Goal: Complete application form

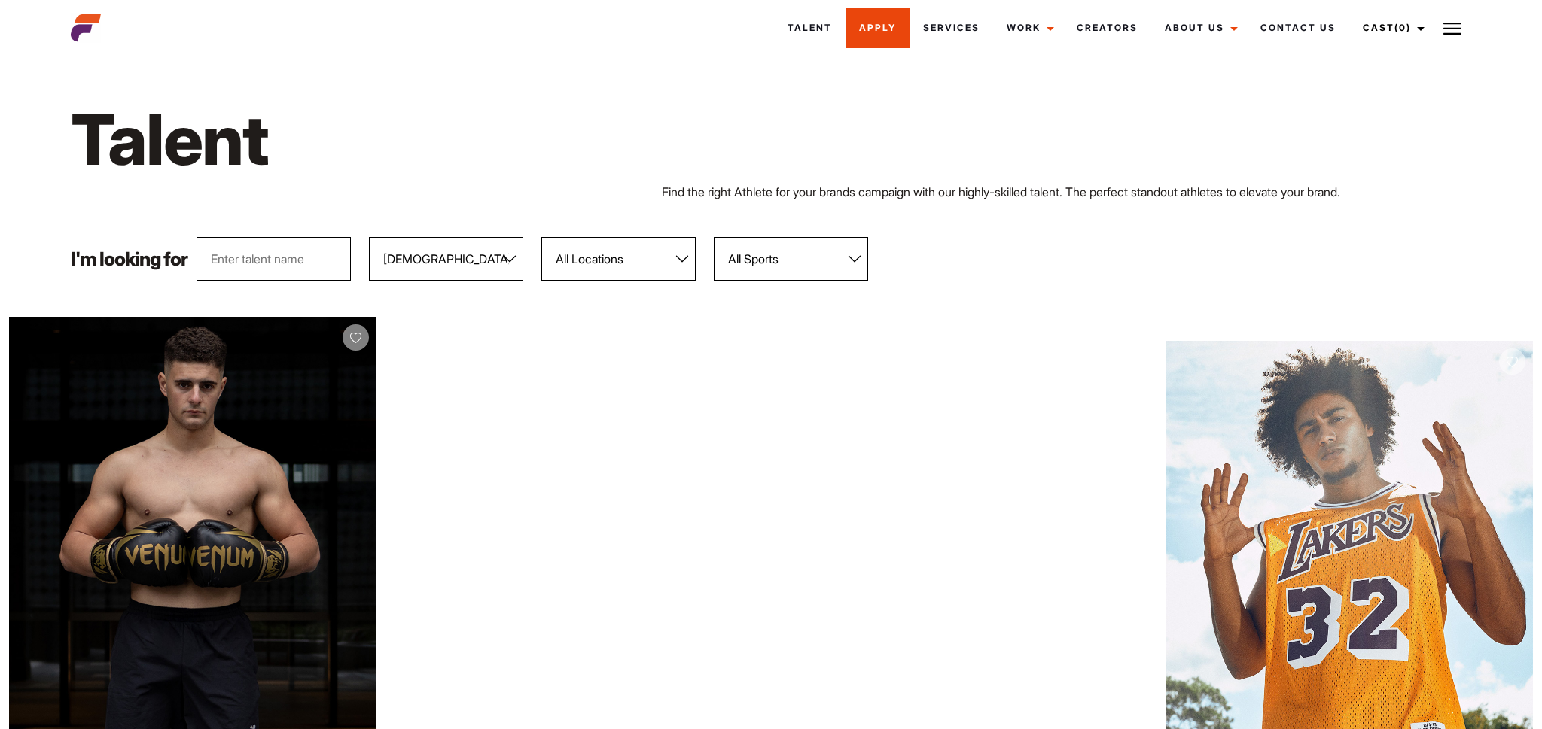
click at [879, 19] on link "Apply" at bounding box center [877, 28] width 64 height 41
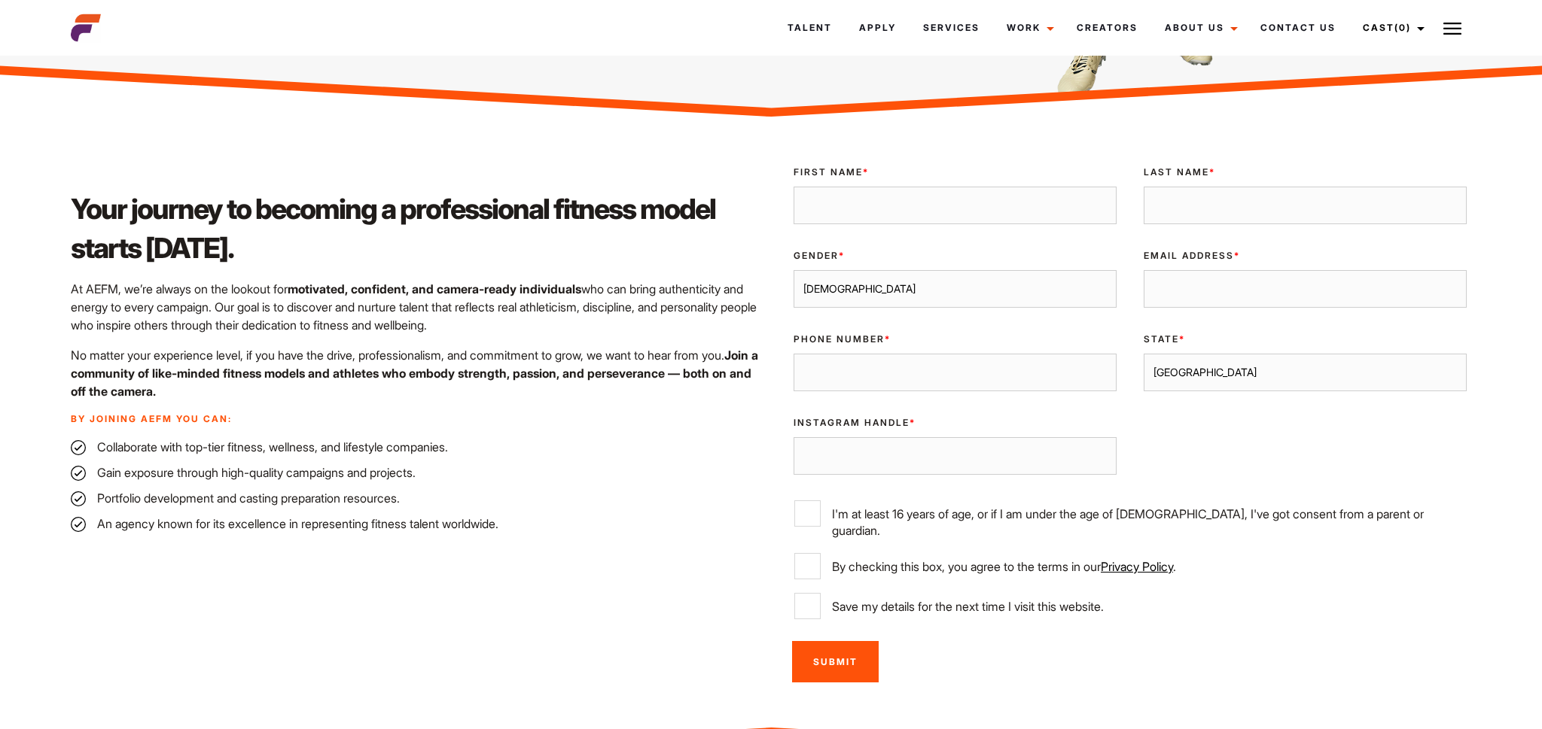
scroll to position [330, 0]
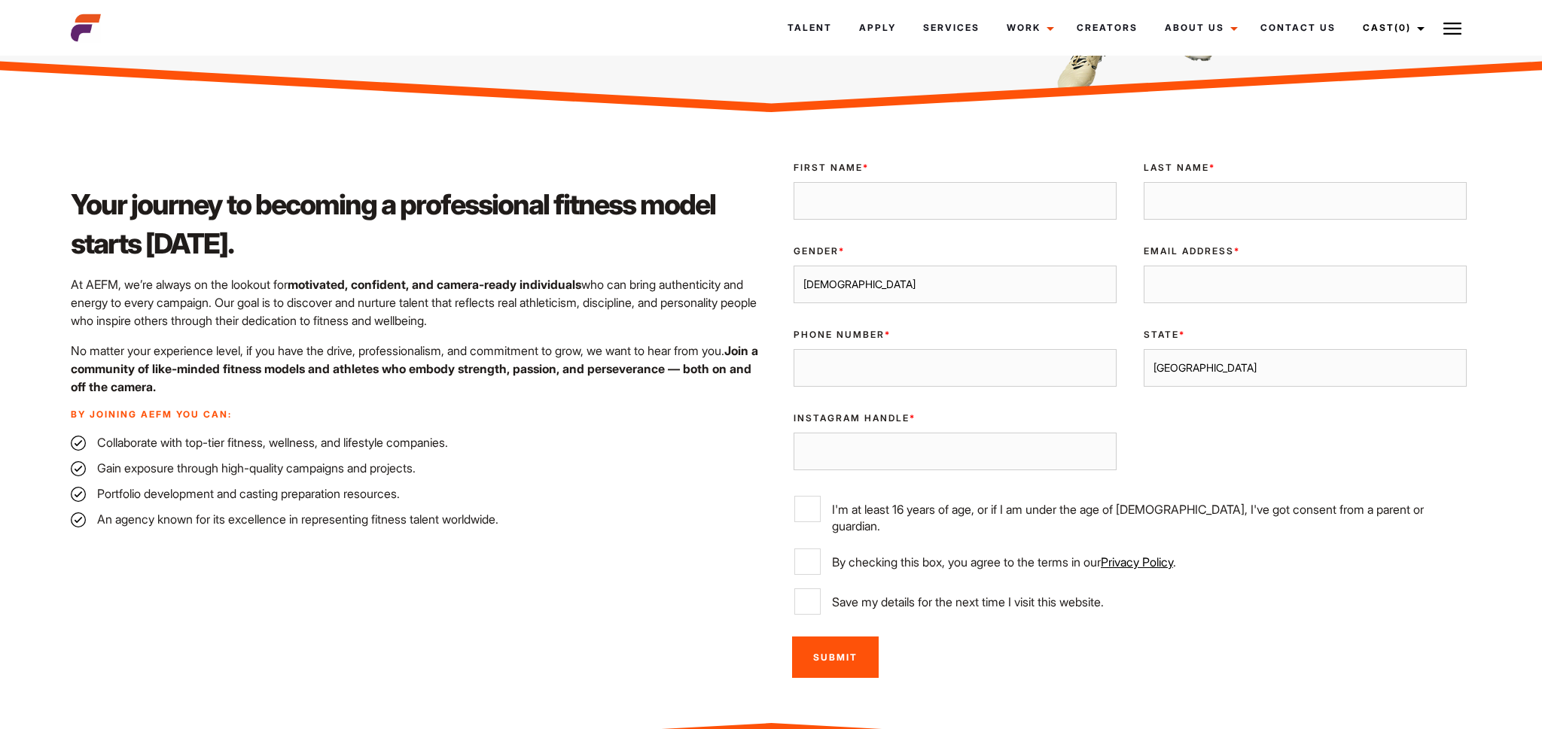
select select "[GEOGRAPHIC_DATA]"
click option "[GEOGRAPHIC_DATA]" at bounding box center [0, 0] width 0 height 0
click at [978, 452] on input "Instagram Handle *" at bounding box center [954, 452] width 323 height 38
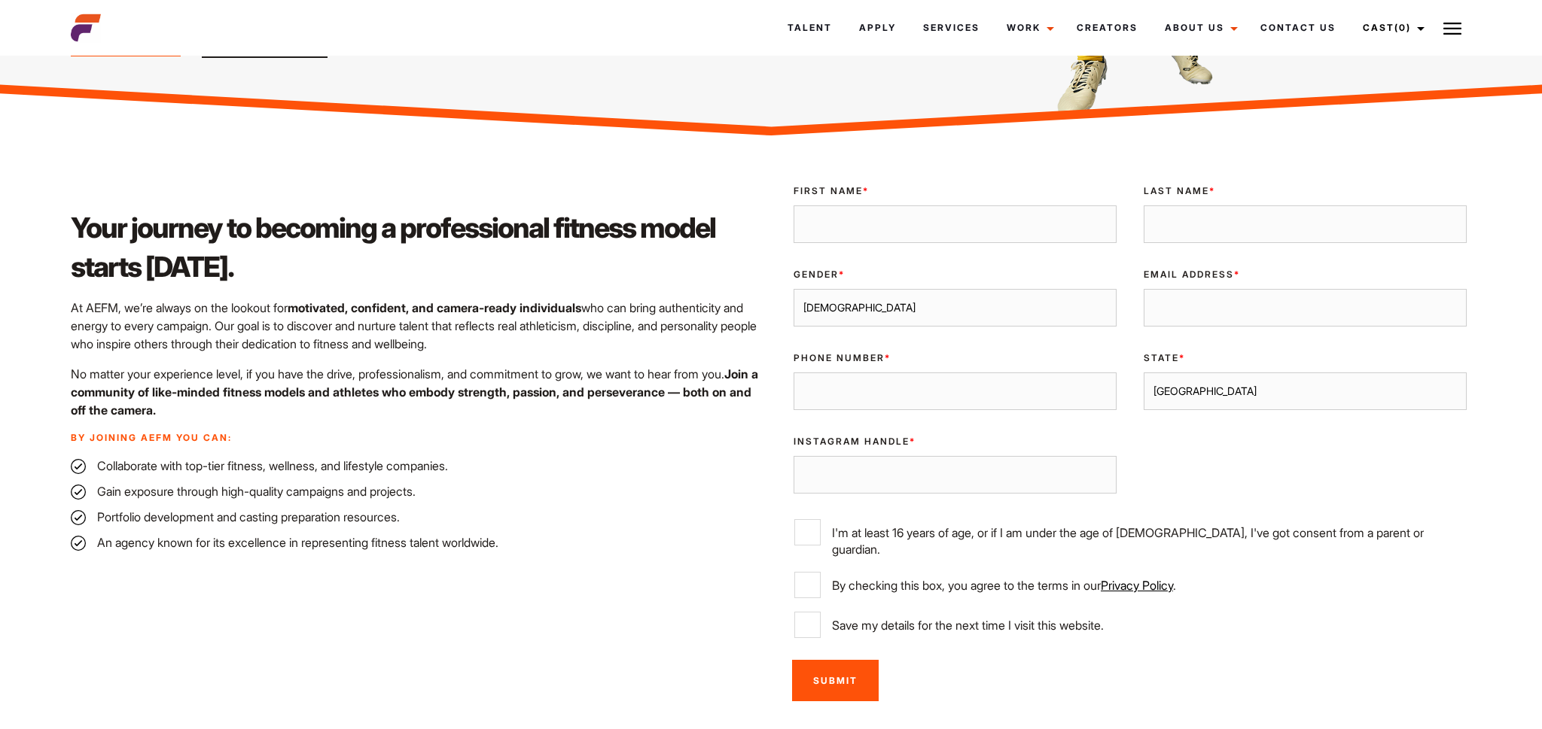
scroll to position [305, 0]
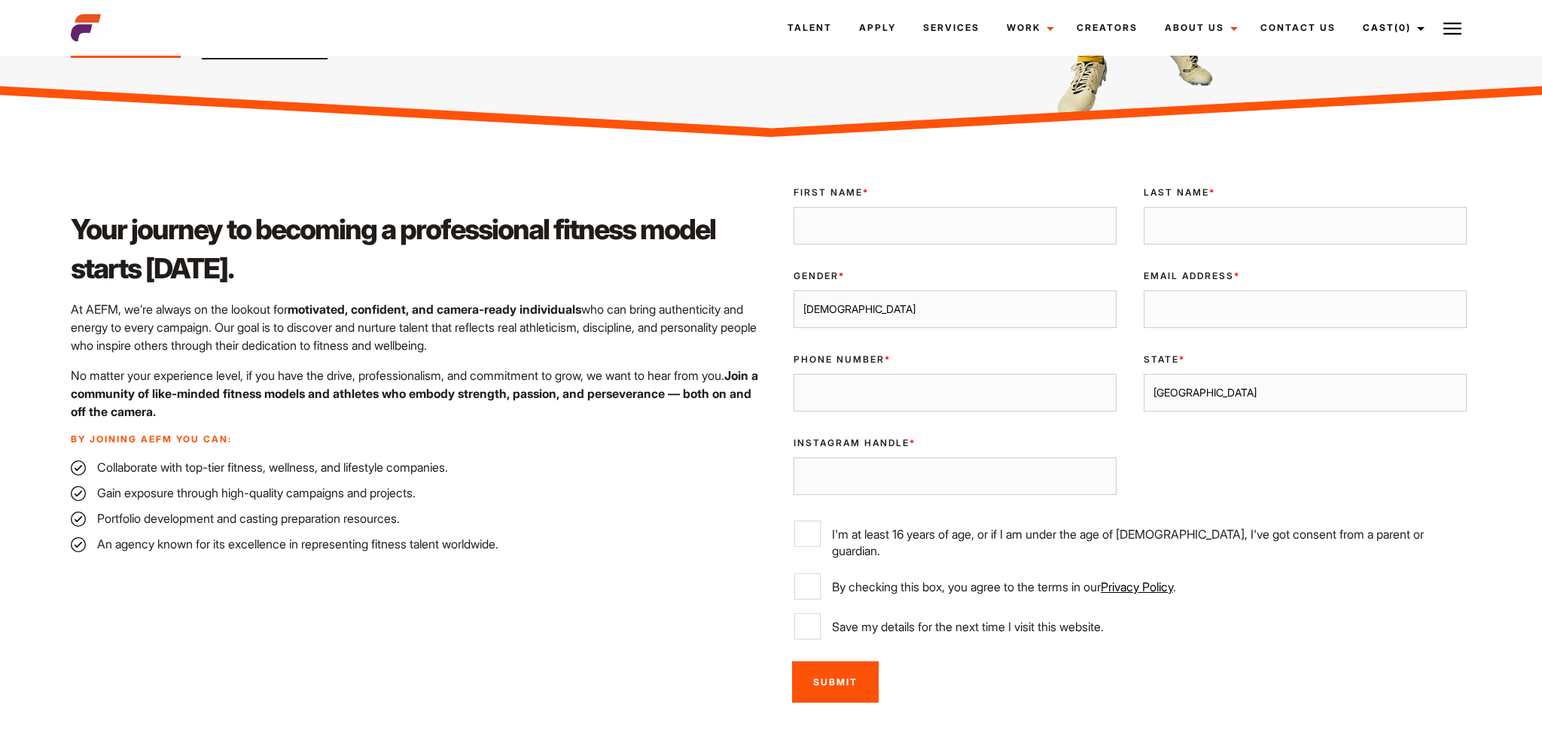
click at [1013, 218] on input "First Name *" at bounding box center [954, 226] width 323 height 38
type input "Luke"
click at [1350, 228] on input "Last Name *" at bounding box center [1304, 226] width 323 height 38
type input "Maggott"
click at [1247, 308] on input "Email Address *" at bounding box center [1304, 310] width 323 height 38
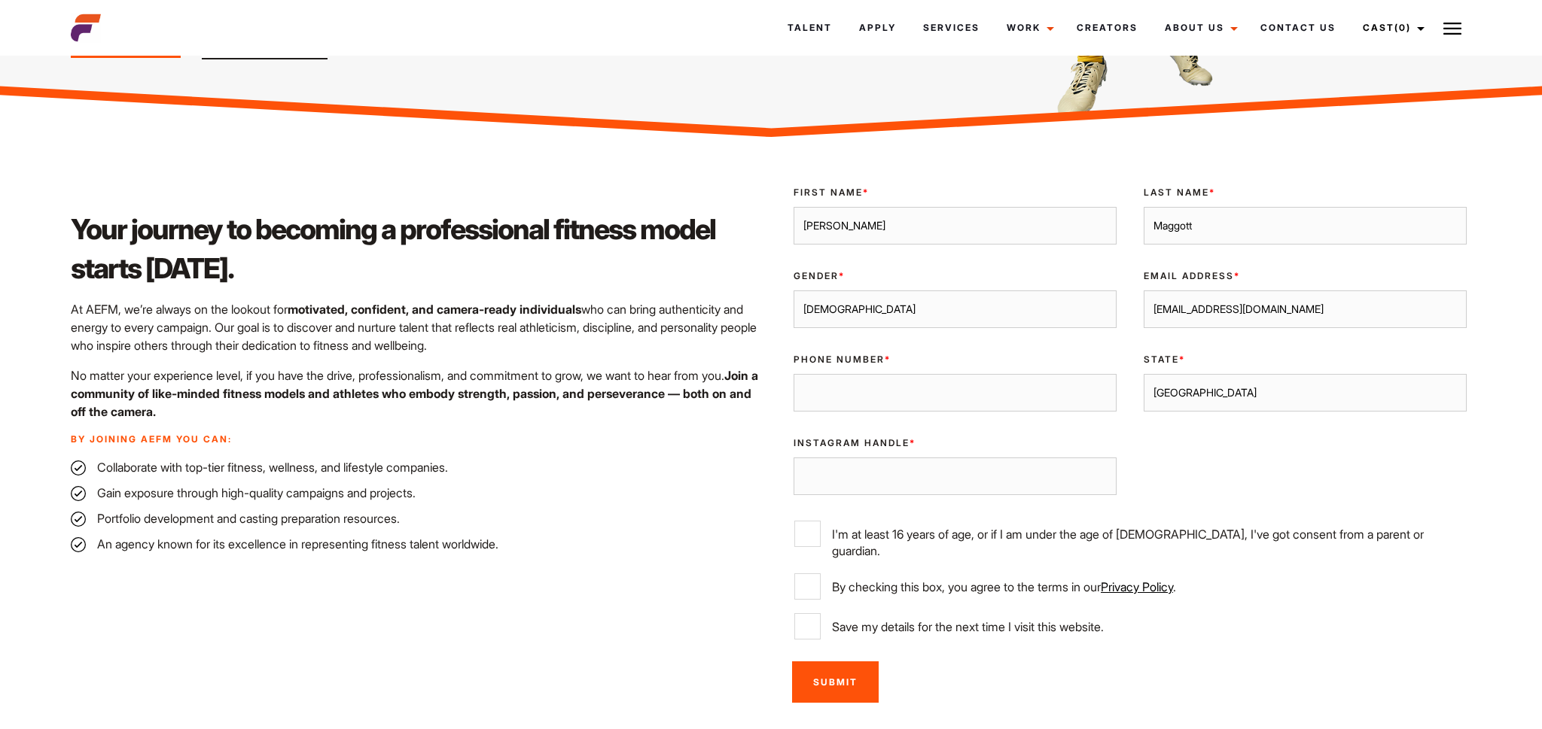
type input "lukemaggott@gmail.com"
click at [1016, 407] on input "Phone Number *" at bounding box center [954, 393] width 323 height 38
type input "0421933527"
click at [922, 497] on div "Instagram Handle *" at bounding box center [955, 467] width 350 height 84
click at [933, 482] on input "Instagram Handle *" at bounding box center [954, 477] width 323 height 38
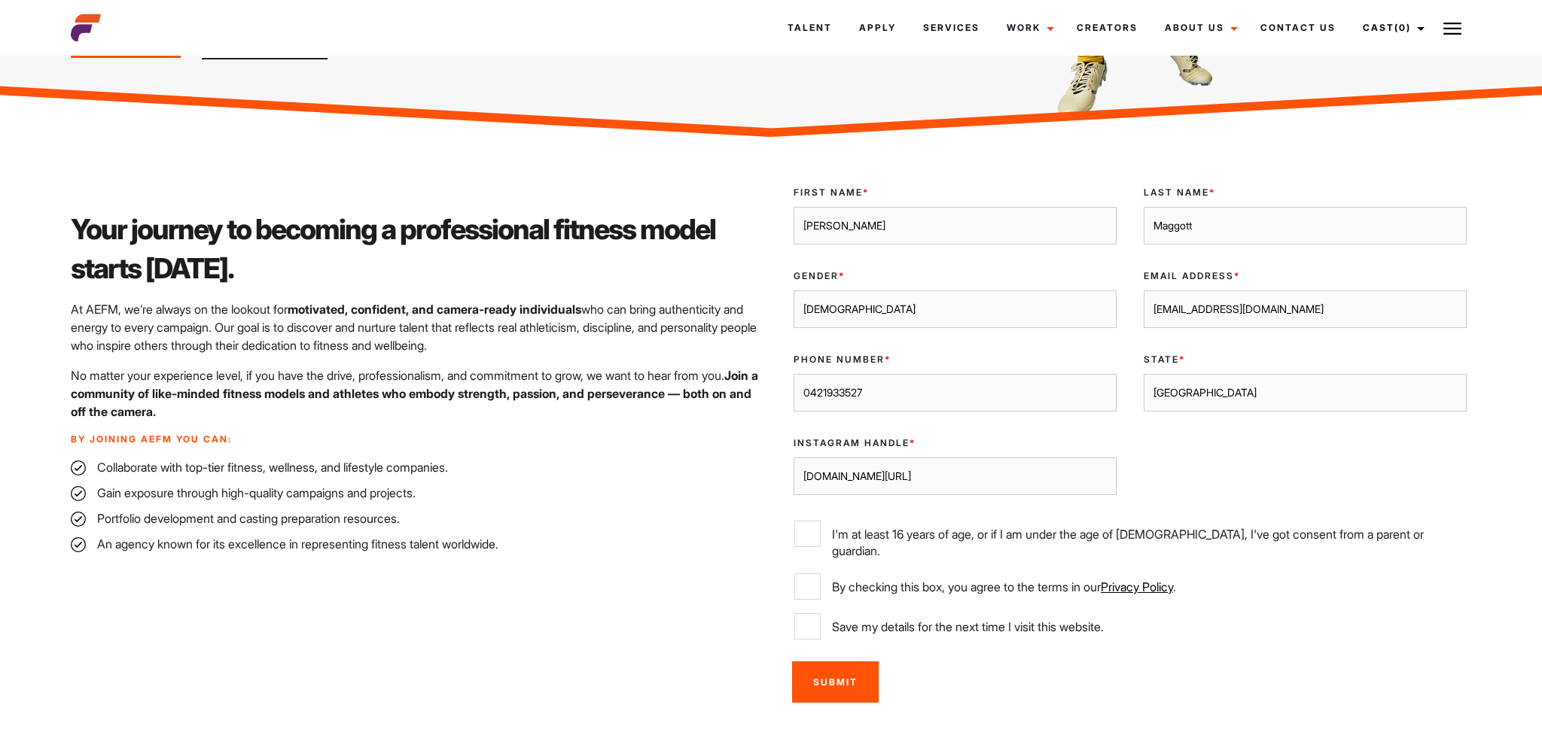
scroll to position [345, 0]
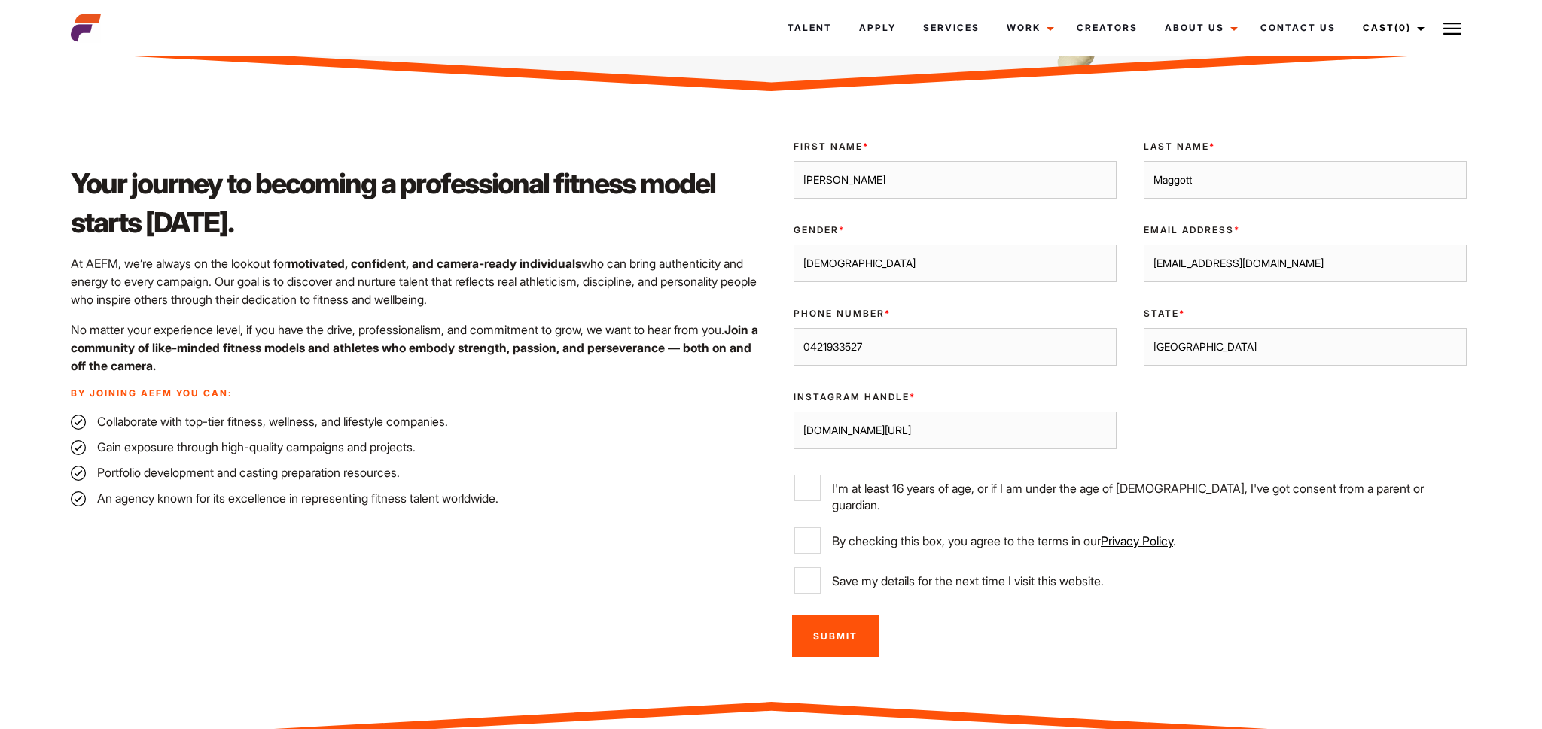
type input "www.instagram.com/sirlordlucas_"
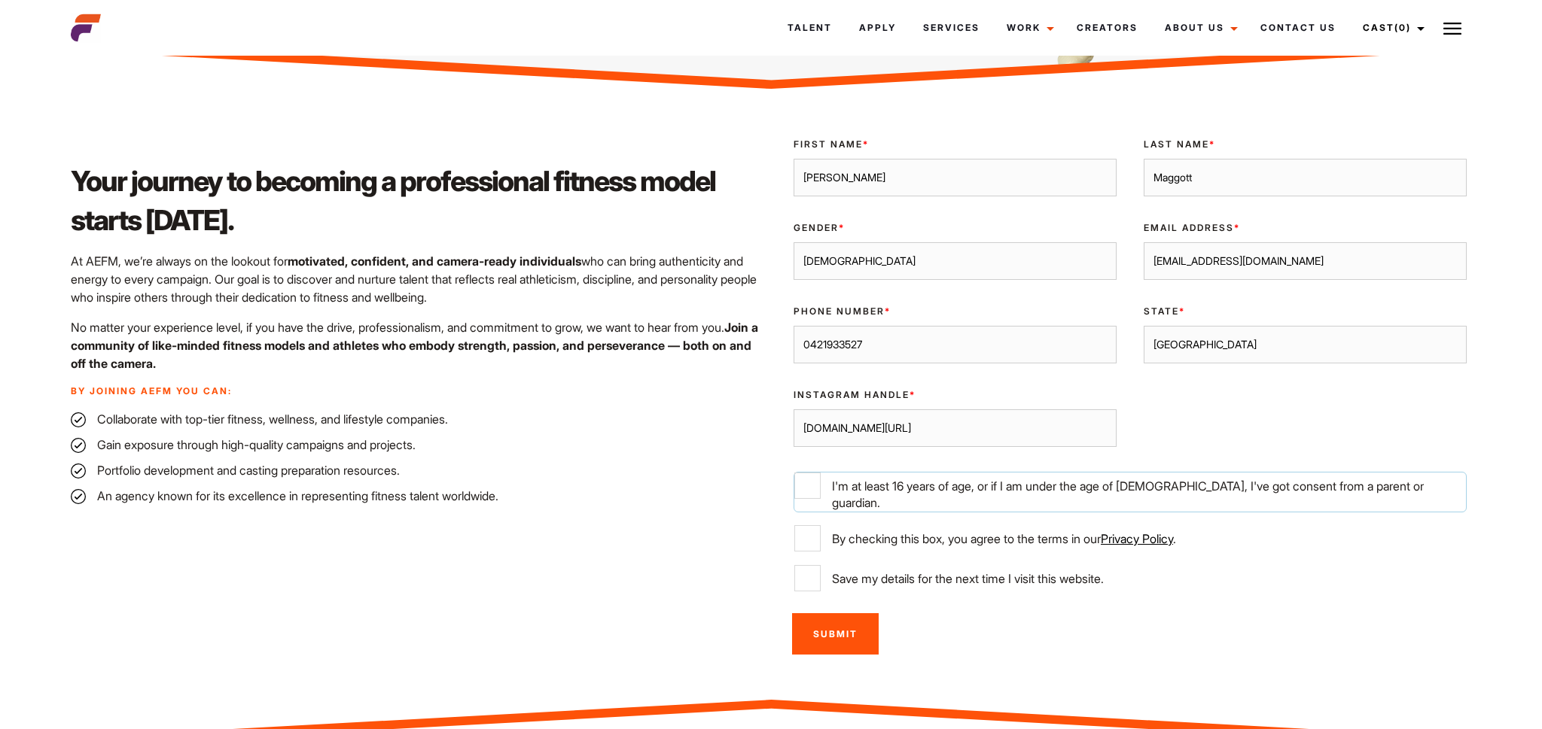
click at [805, 497] on input "I'm at least 16 years of age, or if I am under the age of 18, I've got consent …" at bounding box center [807, 486] width 26 height 26
checkbox input "true"
click at [811, 525] on input "By checking this box, you agree to the terms in our Privacy Policy ." at bounding box center [807, 538] width 26 height 26
checkbox input "true"
click at [812, 577] on input "Save my details for the next time I visit this website." at bounding box center [807, 578] width 26 height 26
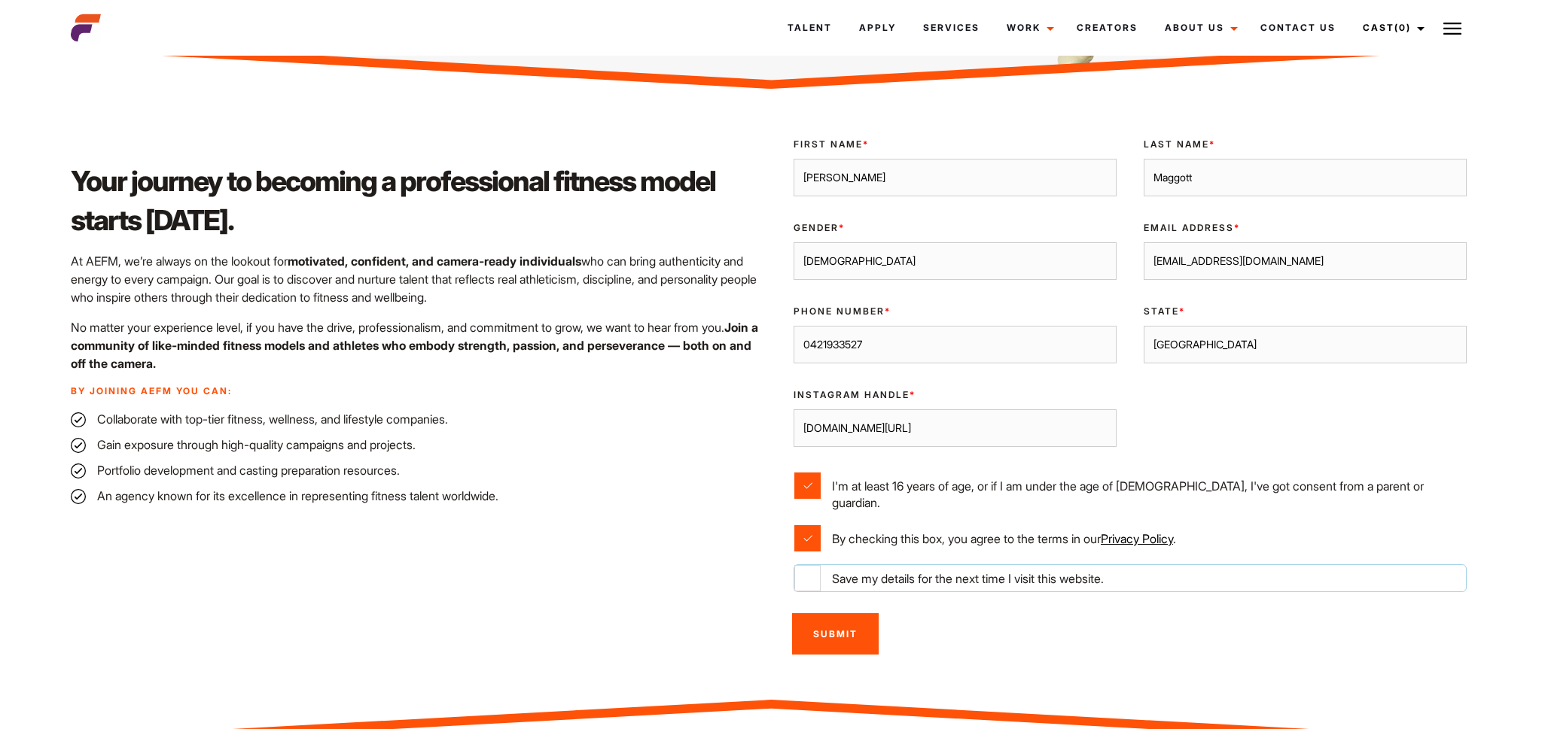
checkbox input "true"
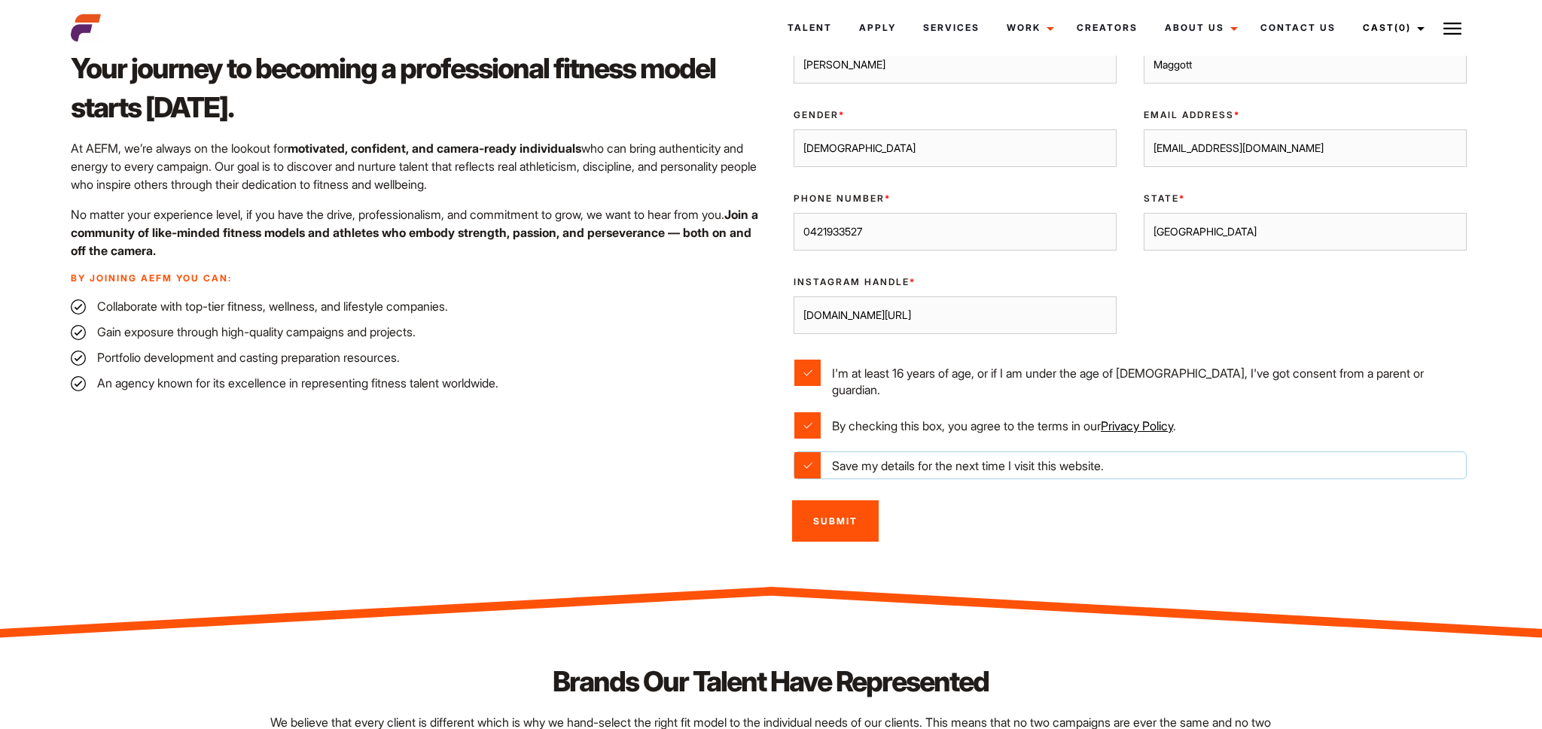
scroll to position [399, 0]
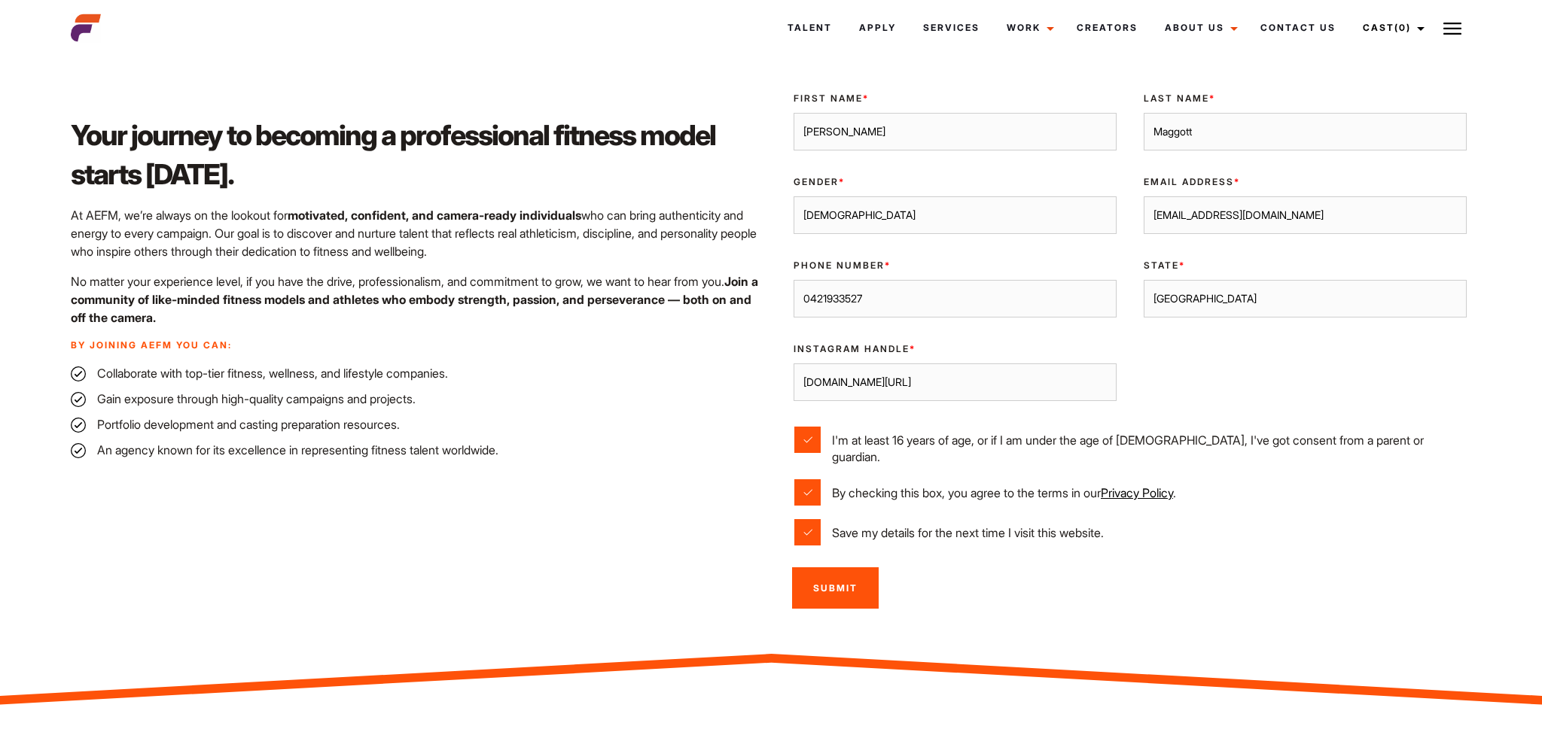
click at [835, 576] on input "Submit" at bounding box center [835, 588] width 87 height 41
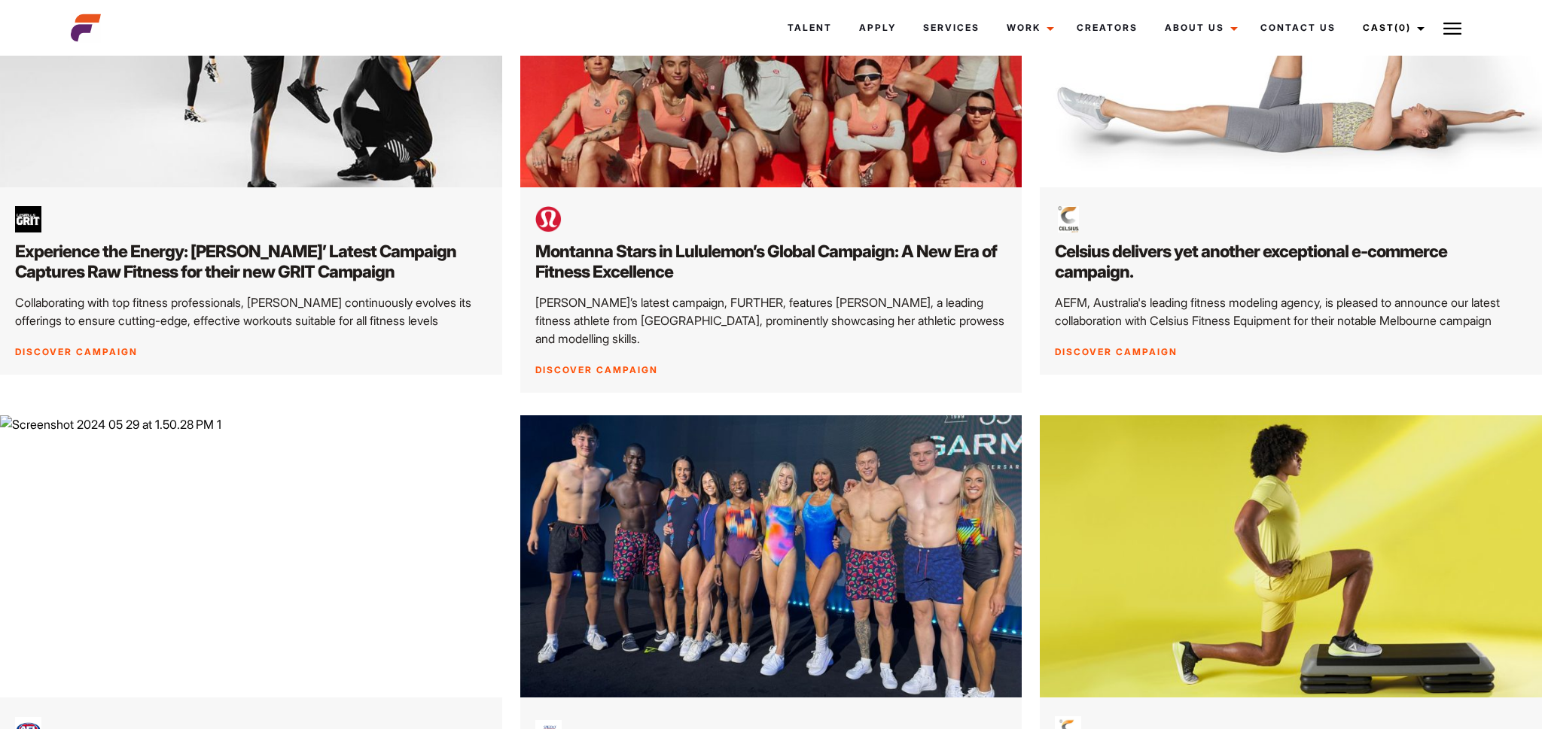
scroll to position [276, 0]
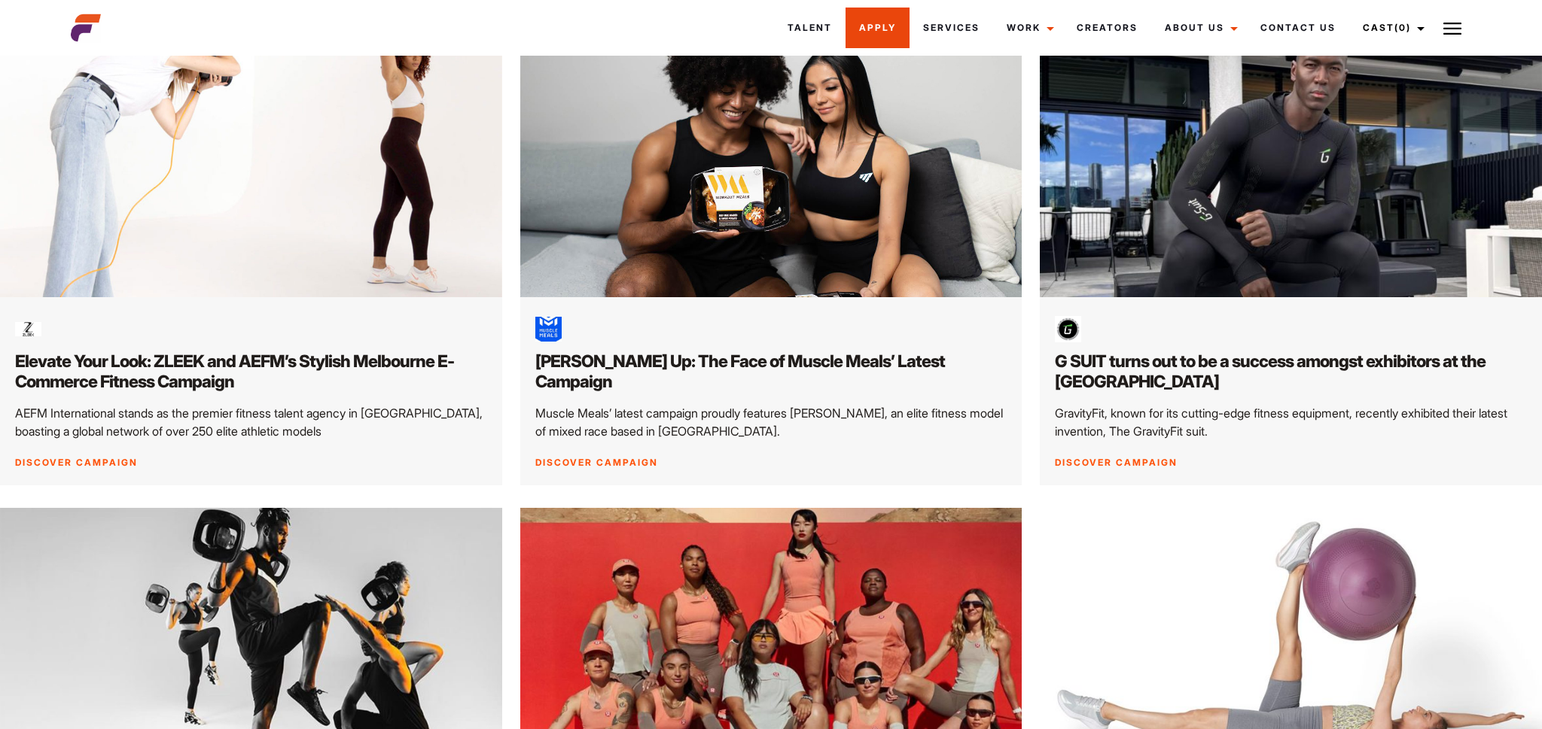
click at [887, 29] on link "Apply" at bounding box center [877, 28] width 64 height 41
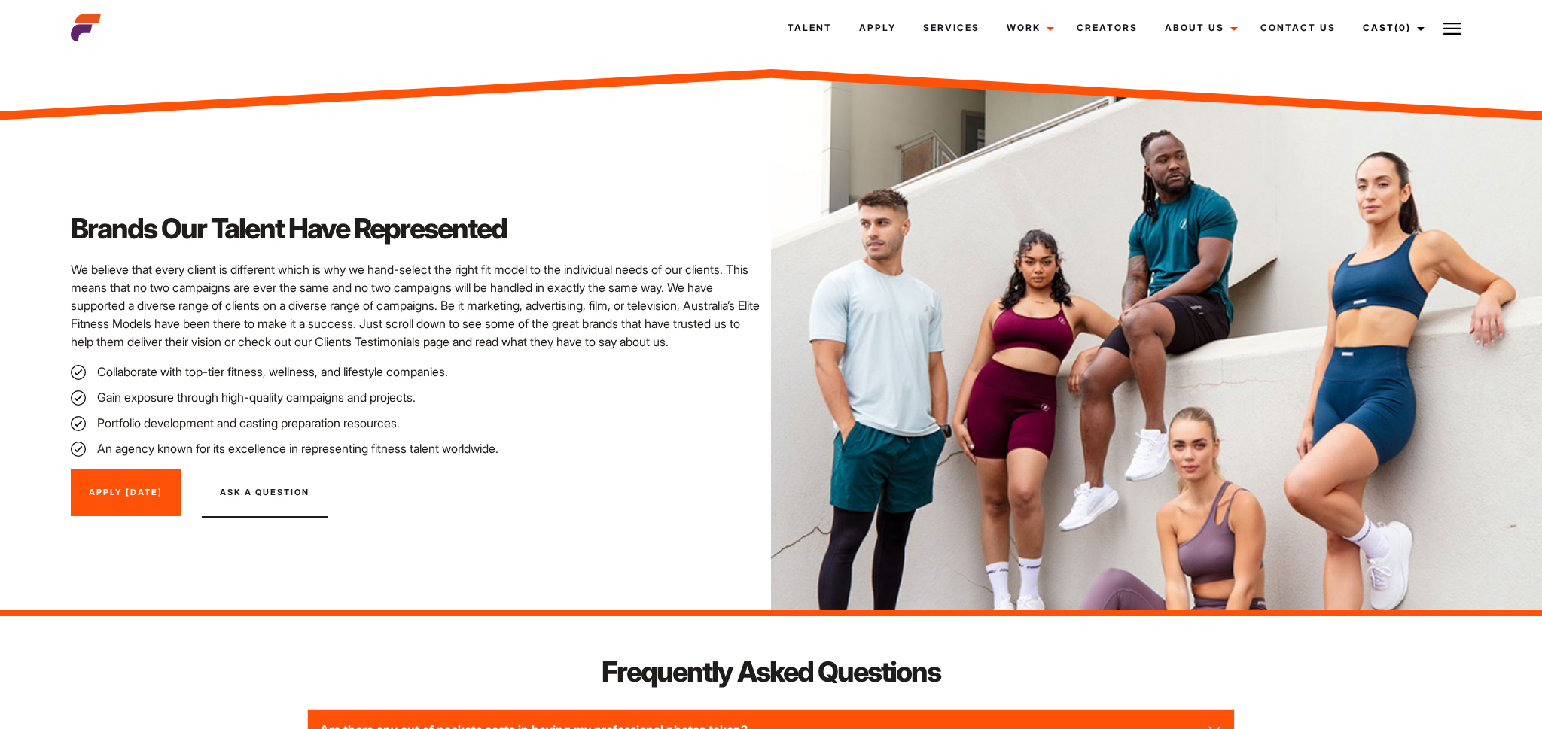
scroll to position [1355, 0]
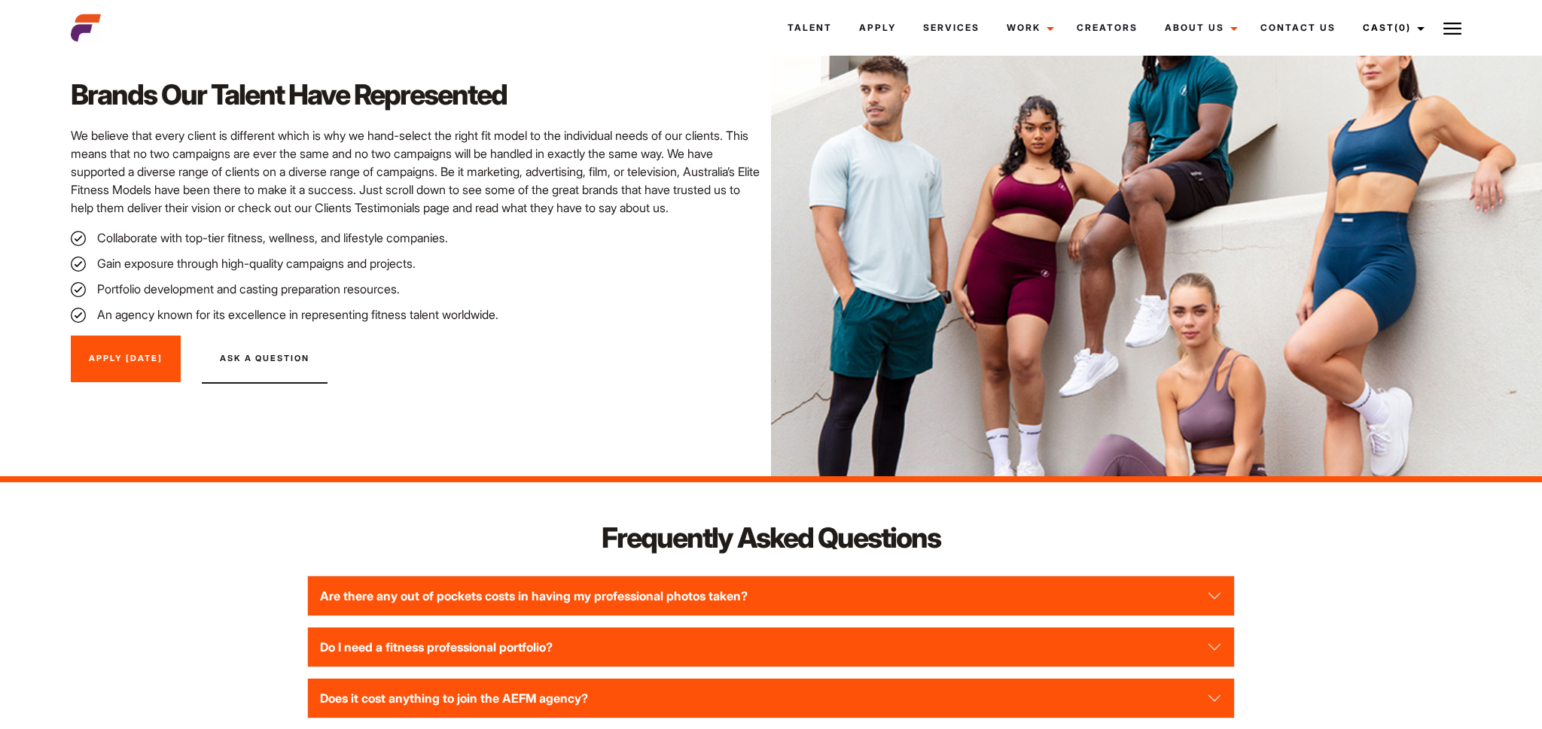
click at [143, 349] on link "Apply Today" at bounding box center [126, 359] width 110 height 47
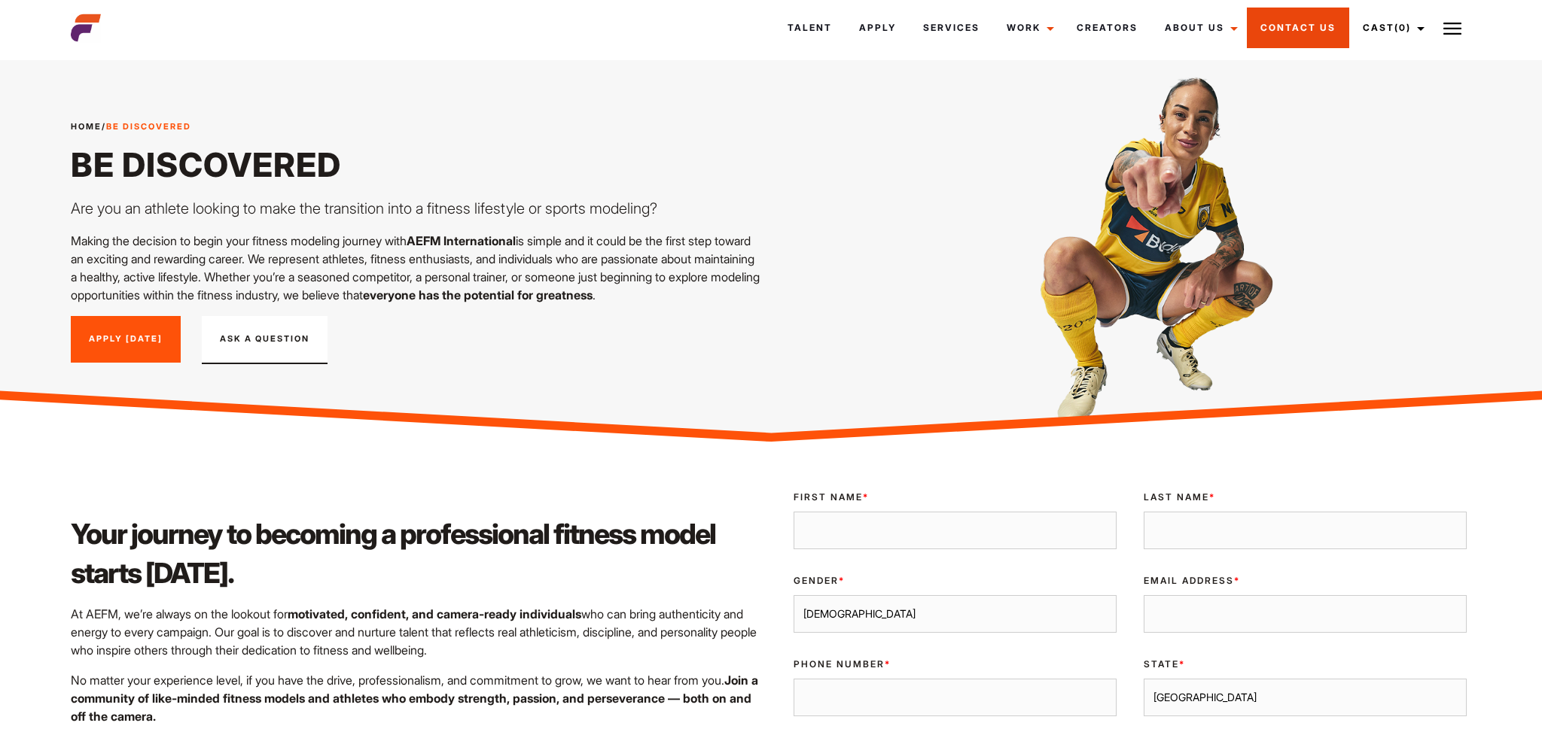
click at [1302, 18] on link "Contact Us" at bounding box center [1298, 28] width 102 height 41
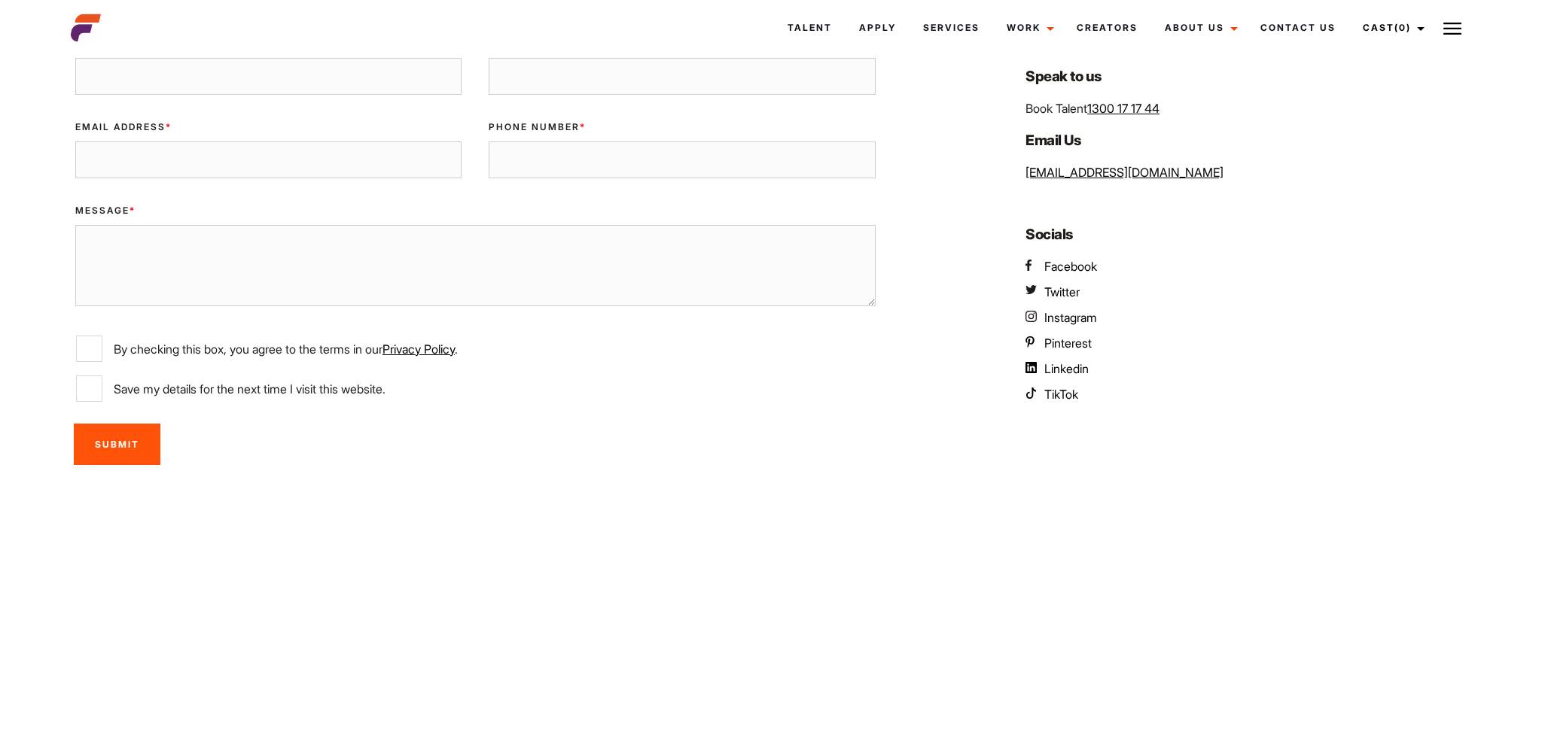
scroll to position [190, 0]
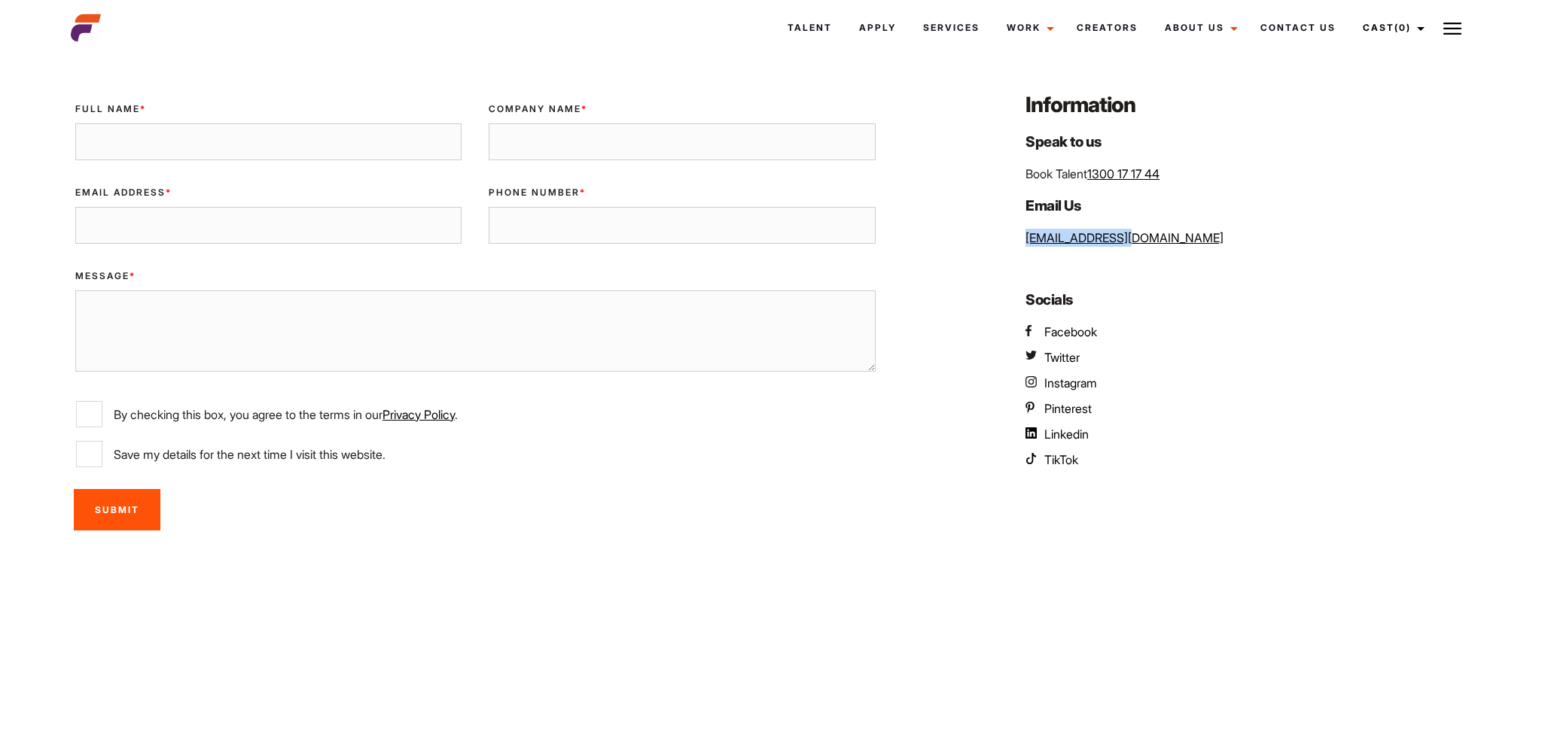
drag, startPoint x: 1138, startPoint y: 239, endPoint x: 1020, endPoint y: 239, distance: 118.2
click at [1015, 240] on div "Information Speak to us Book Talent 1300 17 17 44 Email Us [EMAIL_ADDRESS][DOMA…" at bounding box center [1243, 315] width 473 height 450
copy link "[EMAIL_ADDRESS][DOMAIN_NAME]"
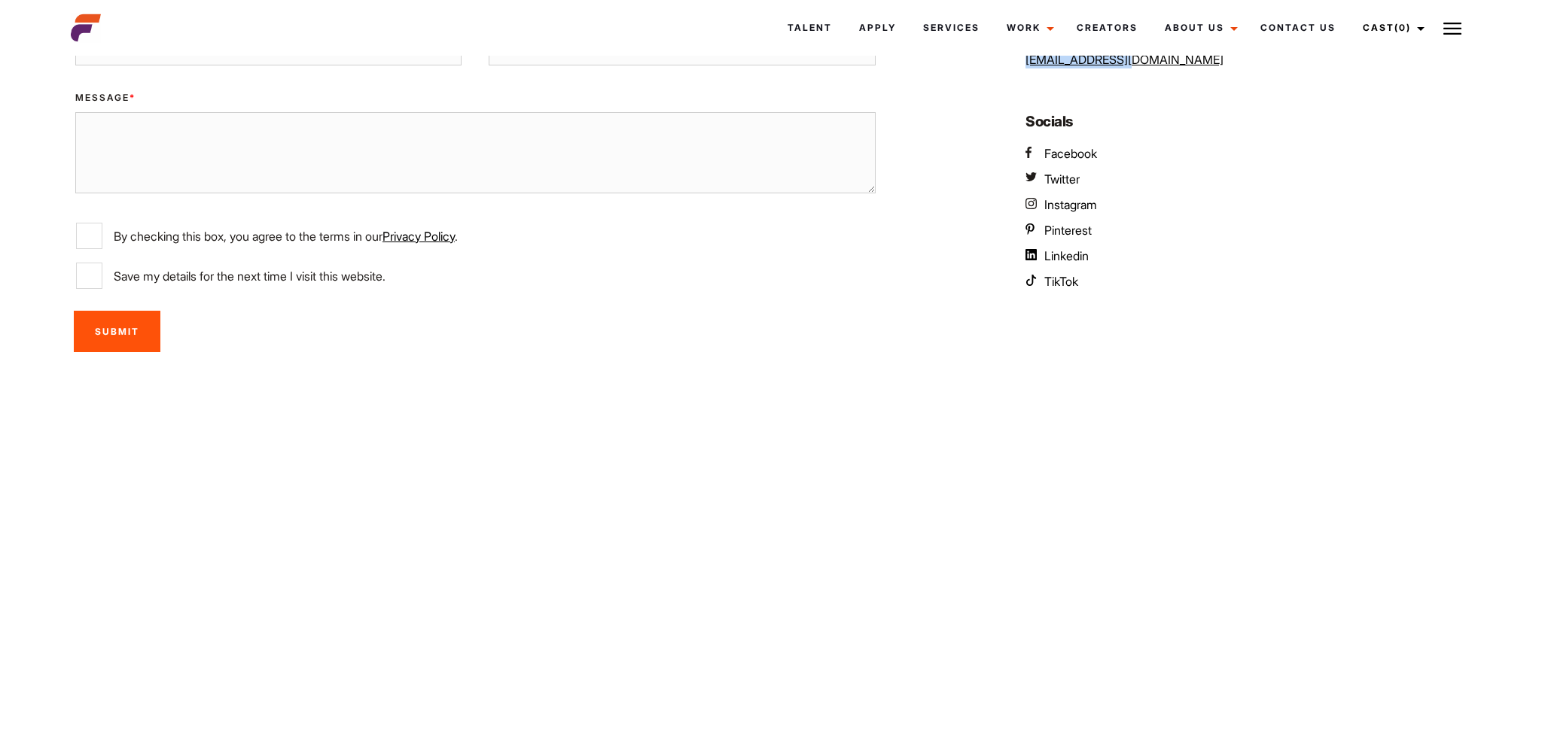
scroll to position [778, 0]
